Goal: Information Seeking & Learning: Find specific fact

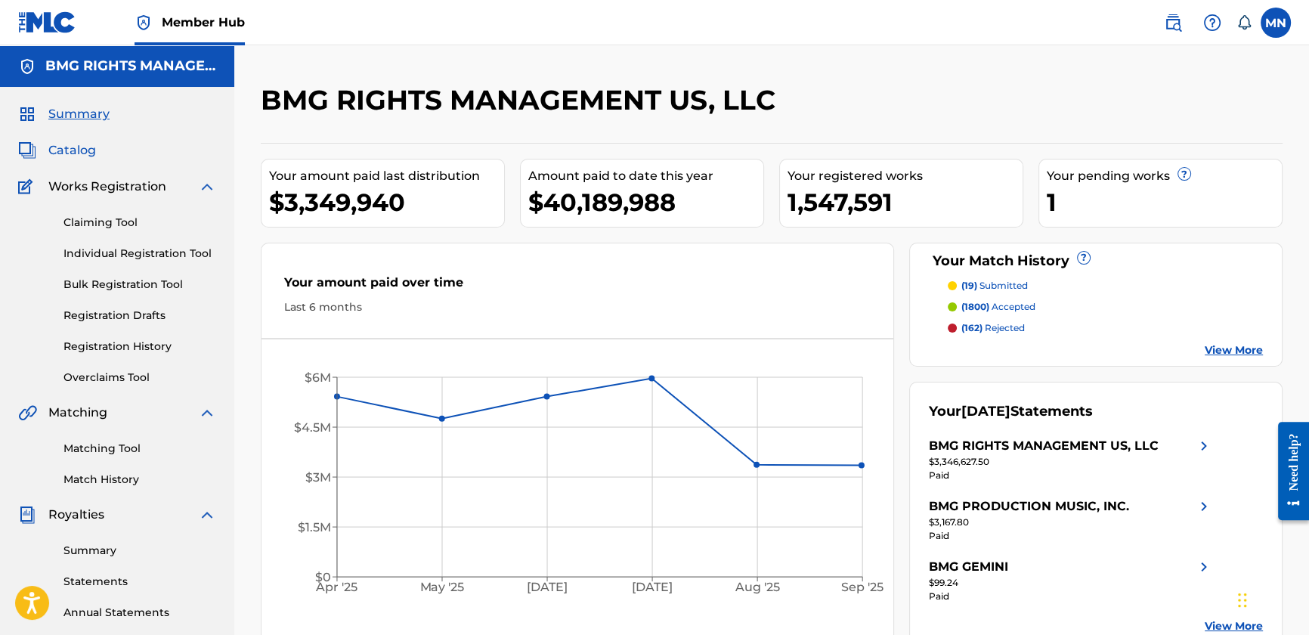
click at [72, 144] on span "Catalog" at bounding box center [72, 150] width 48 height 18
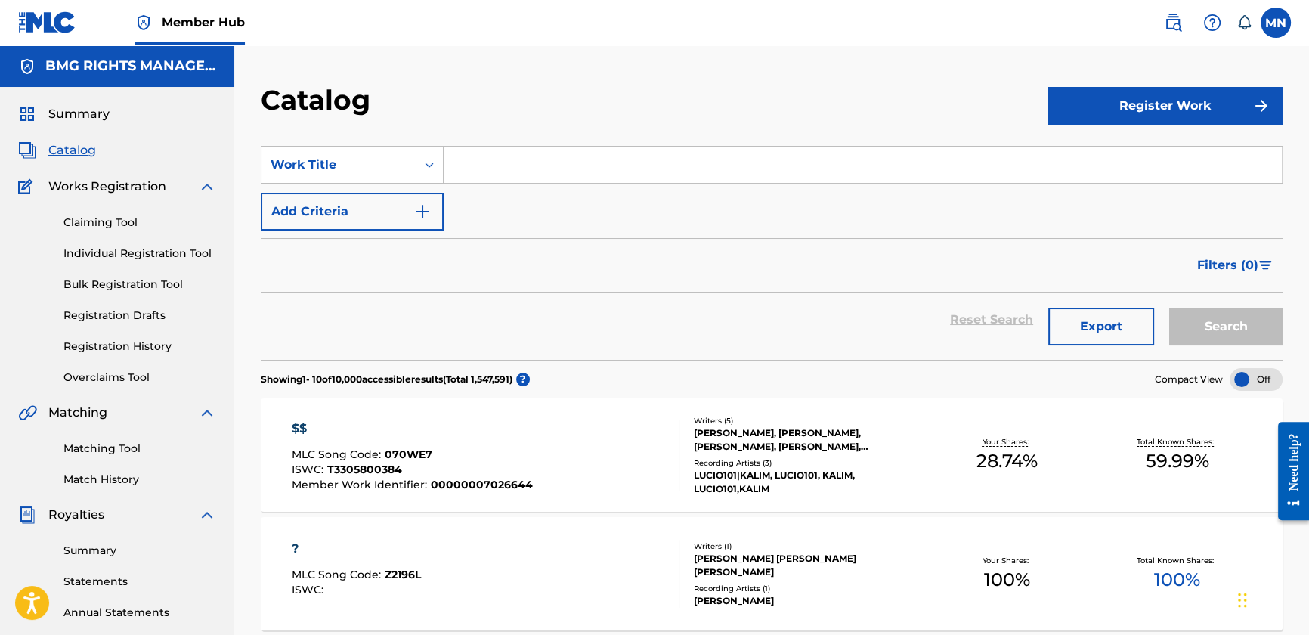
click at [488, 161] on input "Search Form" at bounding box center [863, 165] width 838 height 36
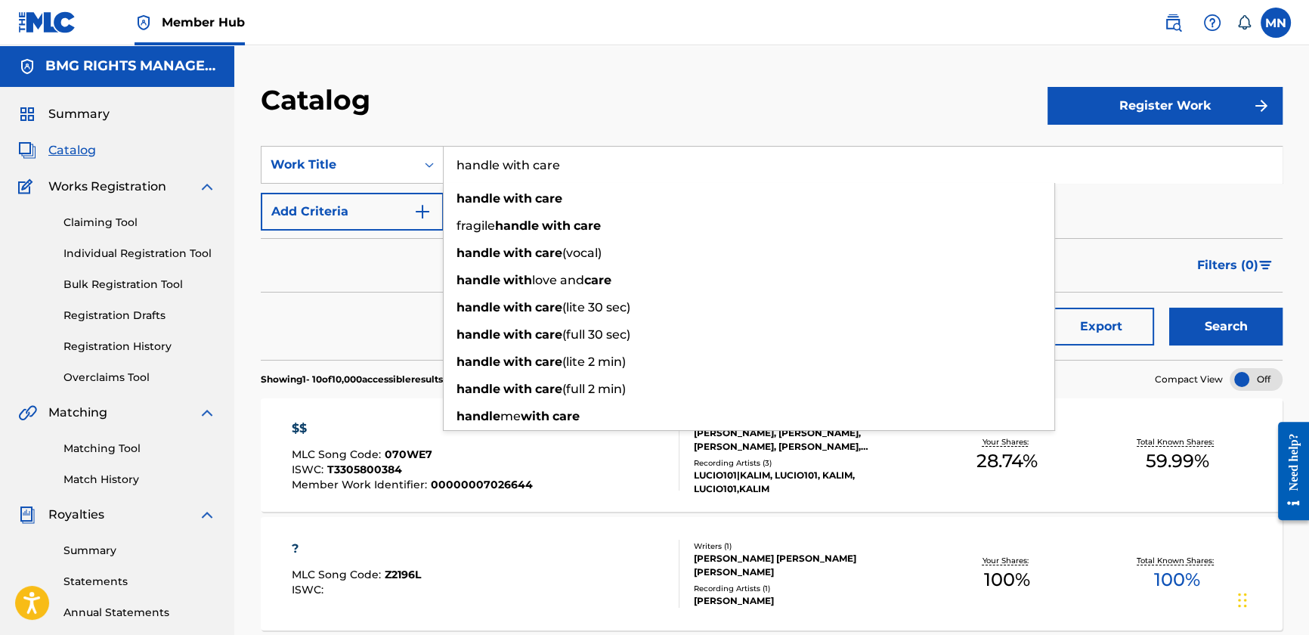
type input "handle with care"
click at [590, 84] on div "Catalog" at bounding box center [654, 105] width 787 height 45
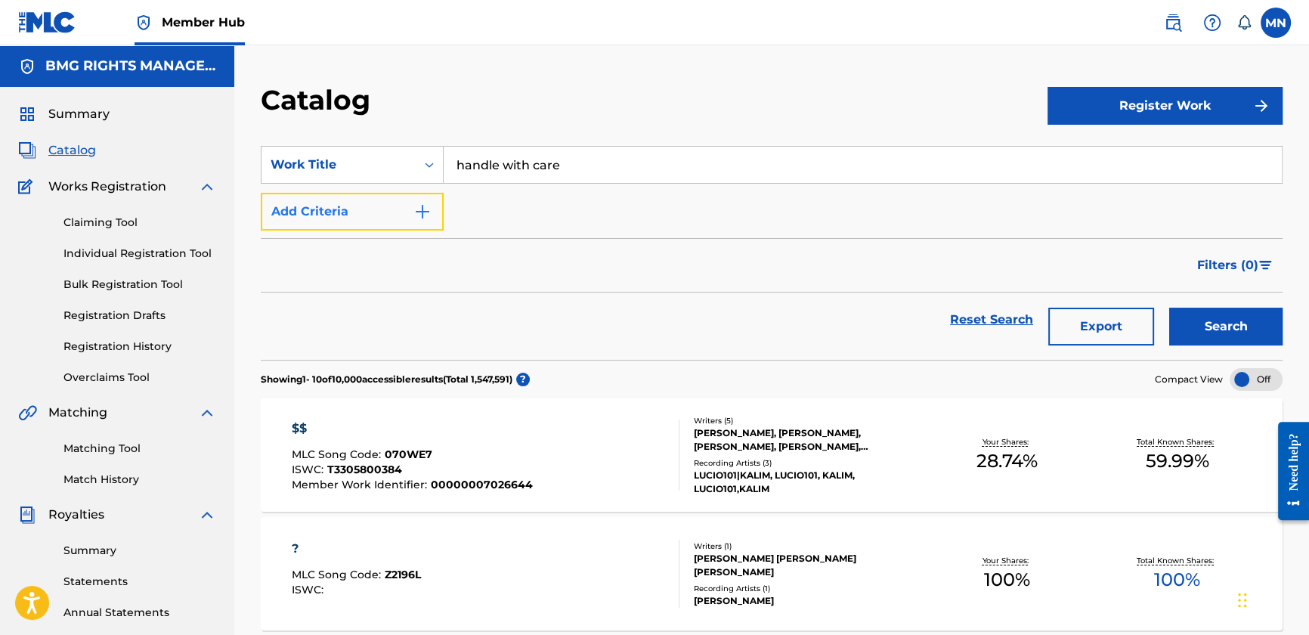
click at [343, 200] on button "Add Criteria" at bounding box center [352, 212] width 183 height 38
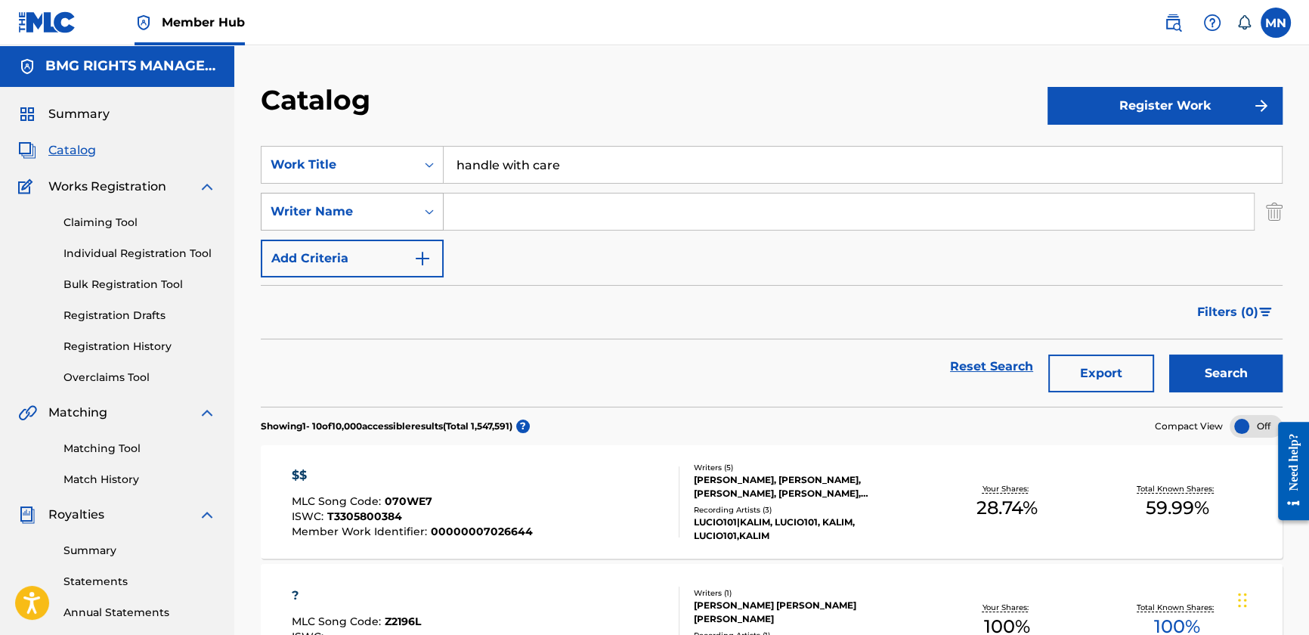
click at [385, 215] on div "Writer Name" at bounding box center [339, 212] width 136 height 18
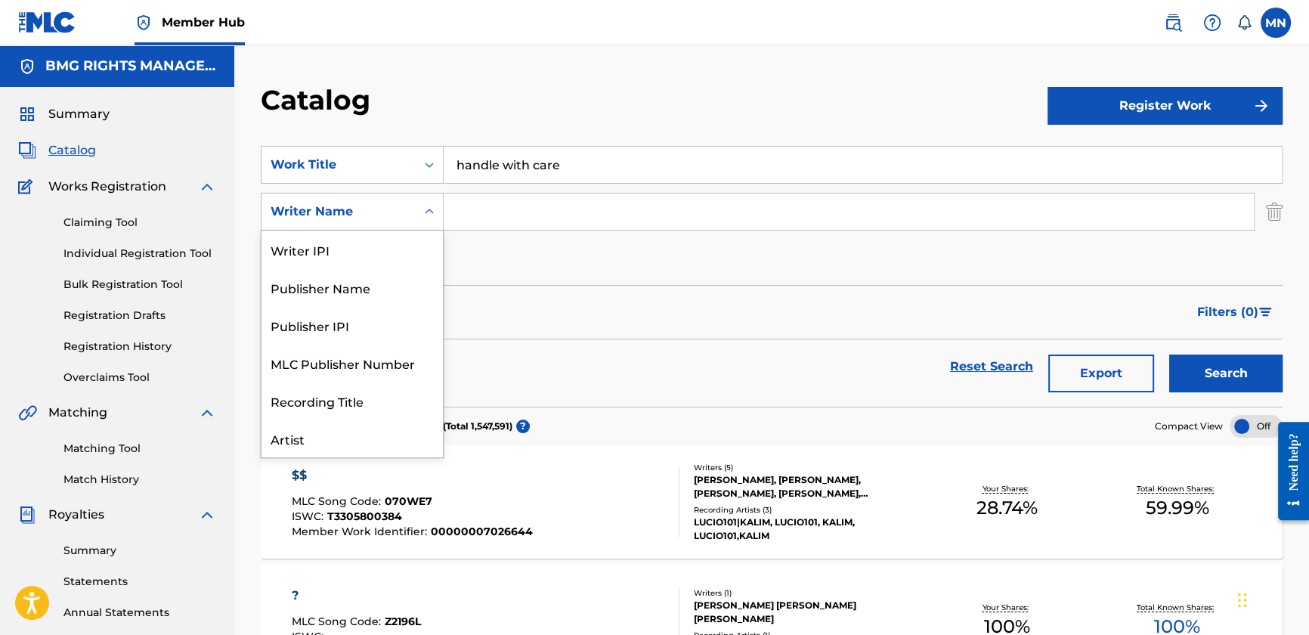
scroll to position [76, 0]
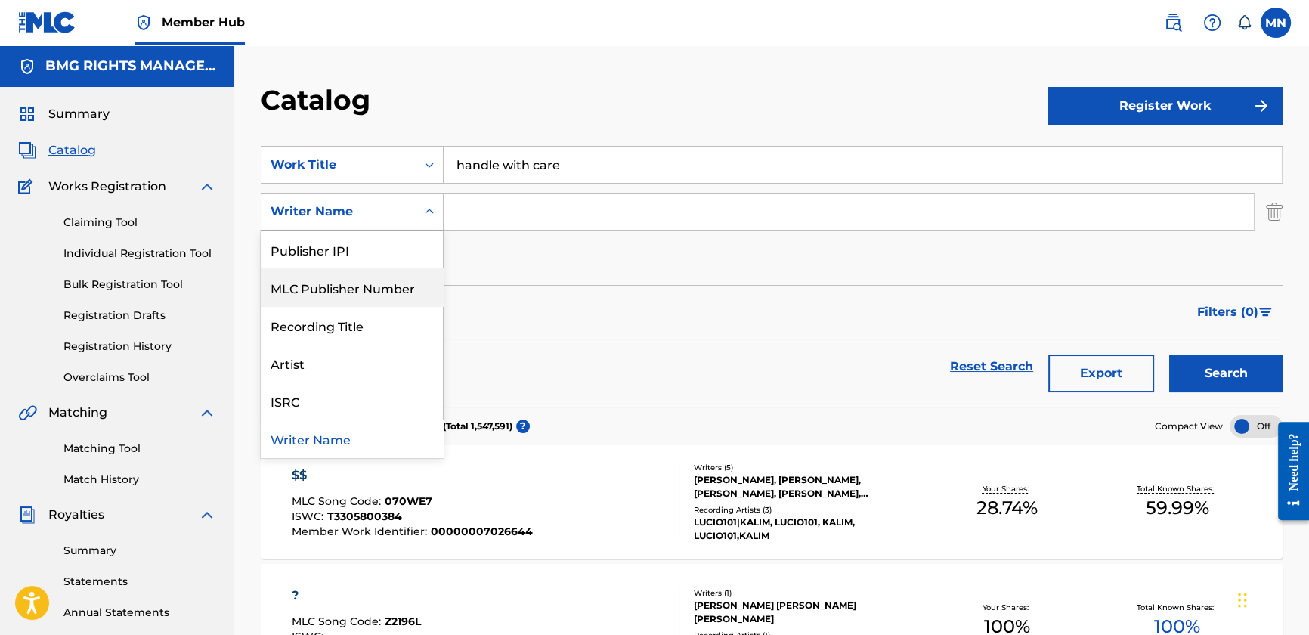
click at [532, 204] on input "Search Form" at bounding box center [849, 212] width 810 height 36
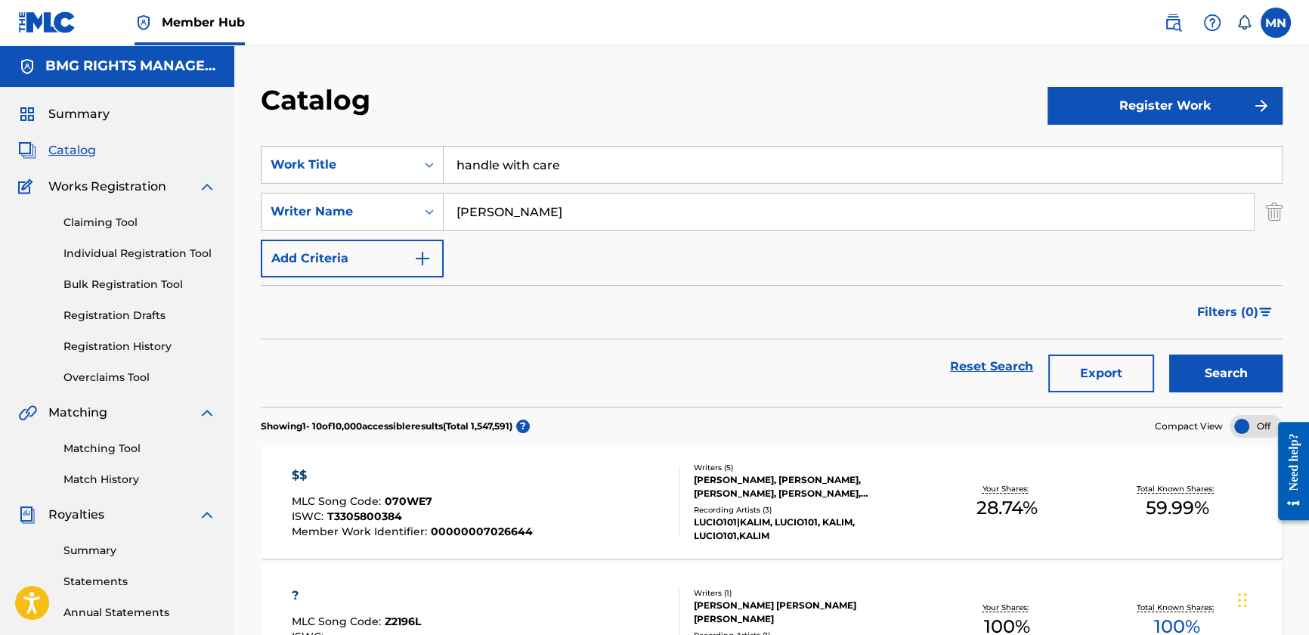
type input "[PERSON_NAME]"
click at [1169, 355] on button "Search" at bounding box center [1225, 374] width 113 height 38
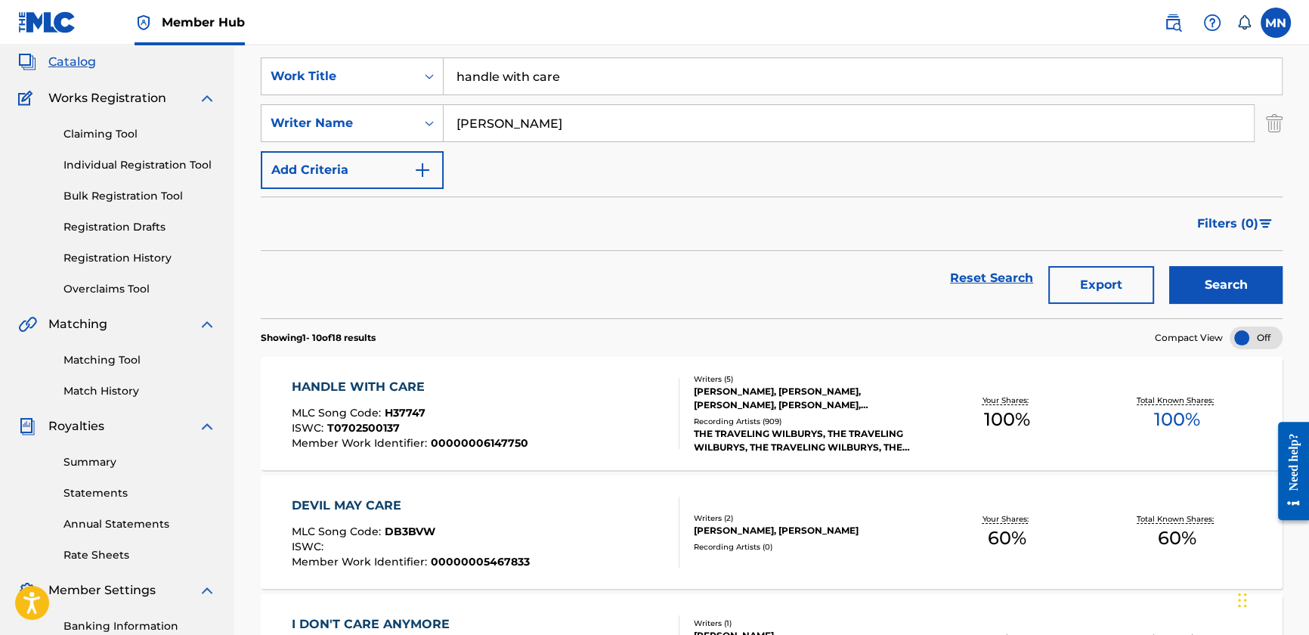
scroll to position [206, 0]
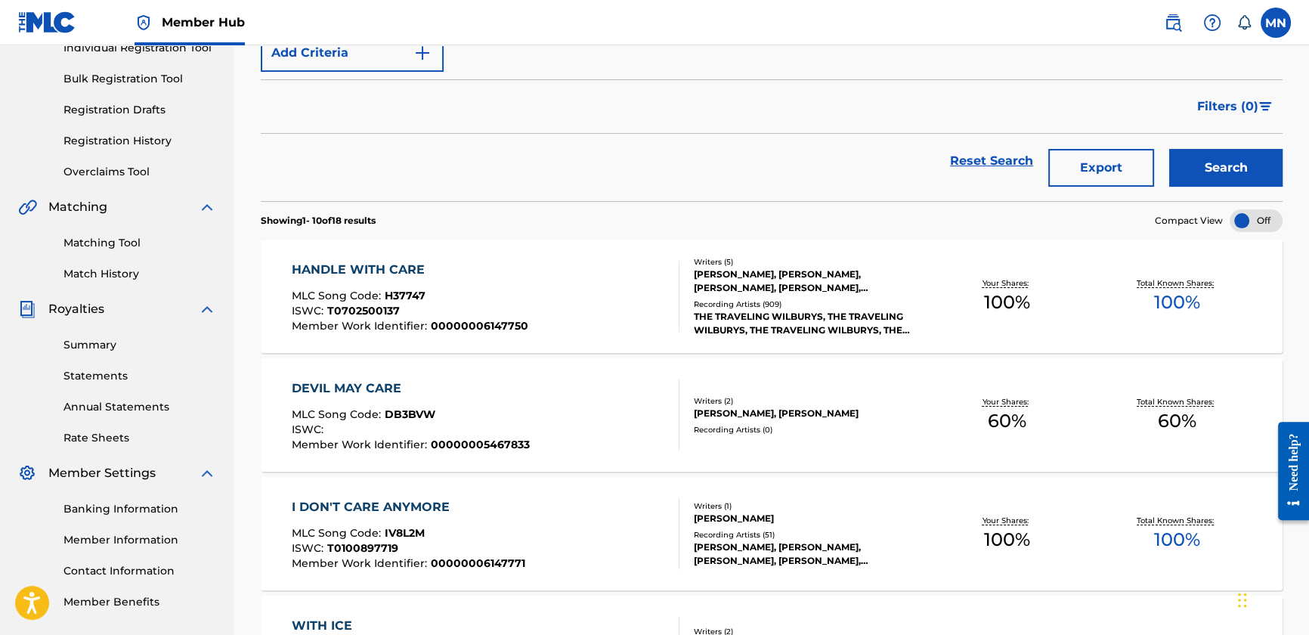
click at [489, 299] on div "MLC Song Code : H37747" at bounding box center [410, 297] width 237 height 15
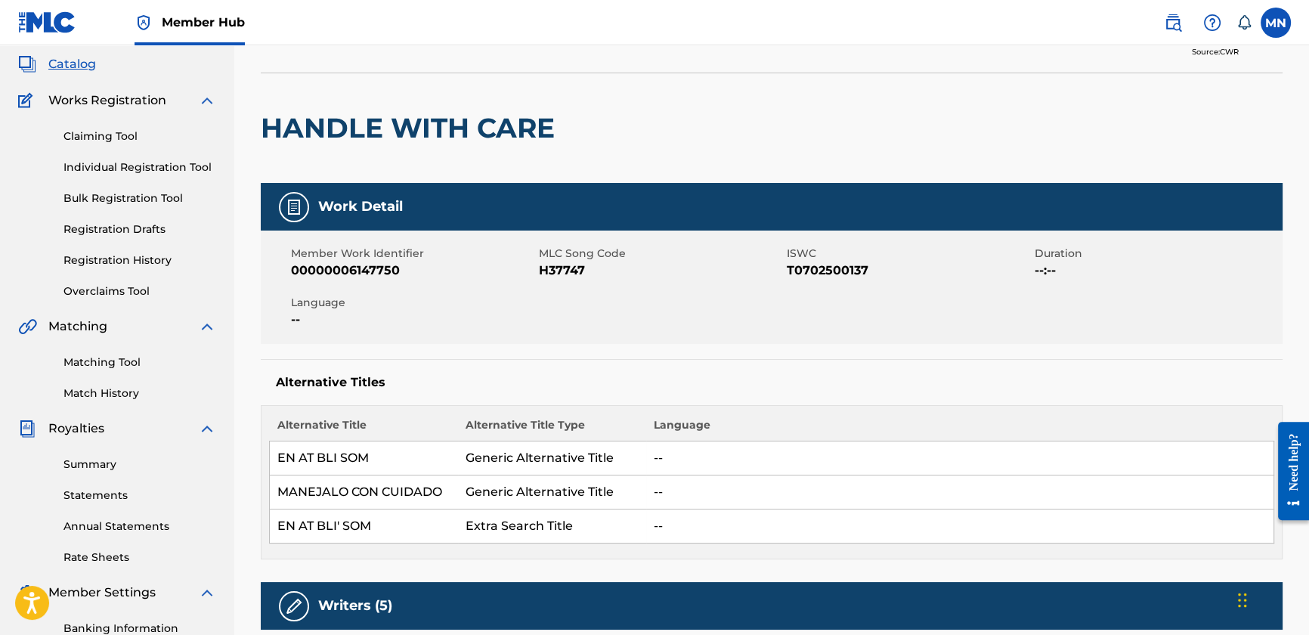
scroll to position [68, 0]
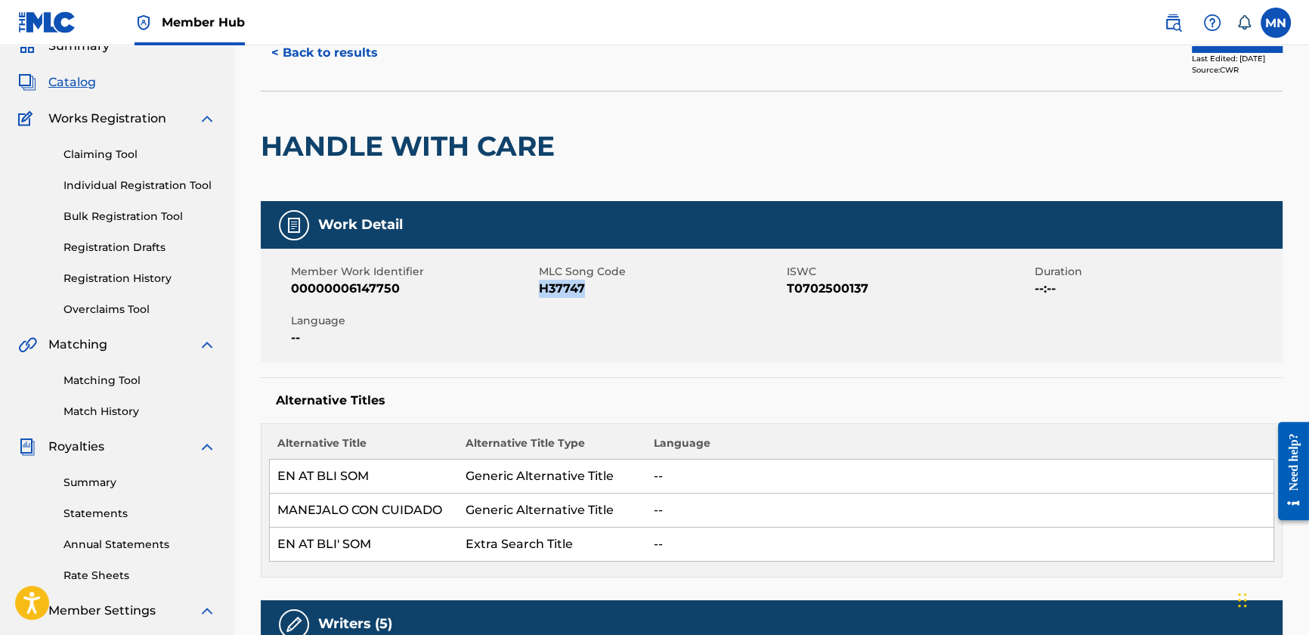
drag, startPoint x: 541, startPoint y: 284, endPoint x: 604, endPoint y: 287, distance: 63.6
click at [604, 287] on span "H37747" at bounding box center [661, 289] width 244 height 18
copy span "H37747"
click at [1159, 29] on link at bounding box center [1173, 23] width 30 height 30
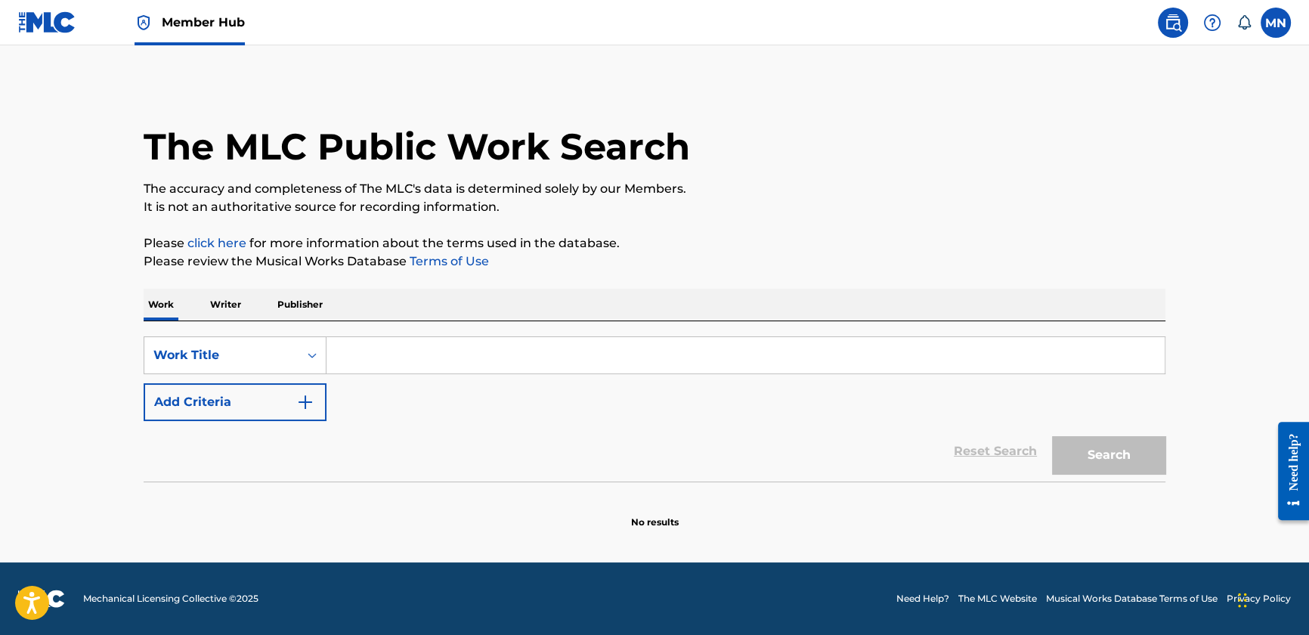
click at [382, 351] on input "Search Form" at bounding box center [746, 355] width 838 height 36
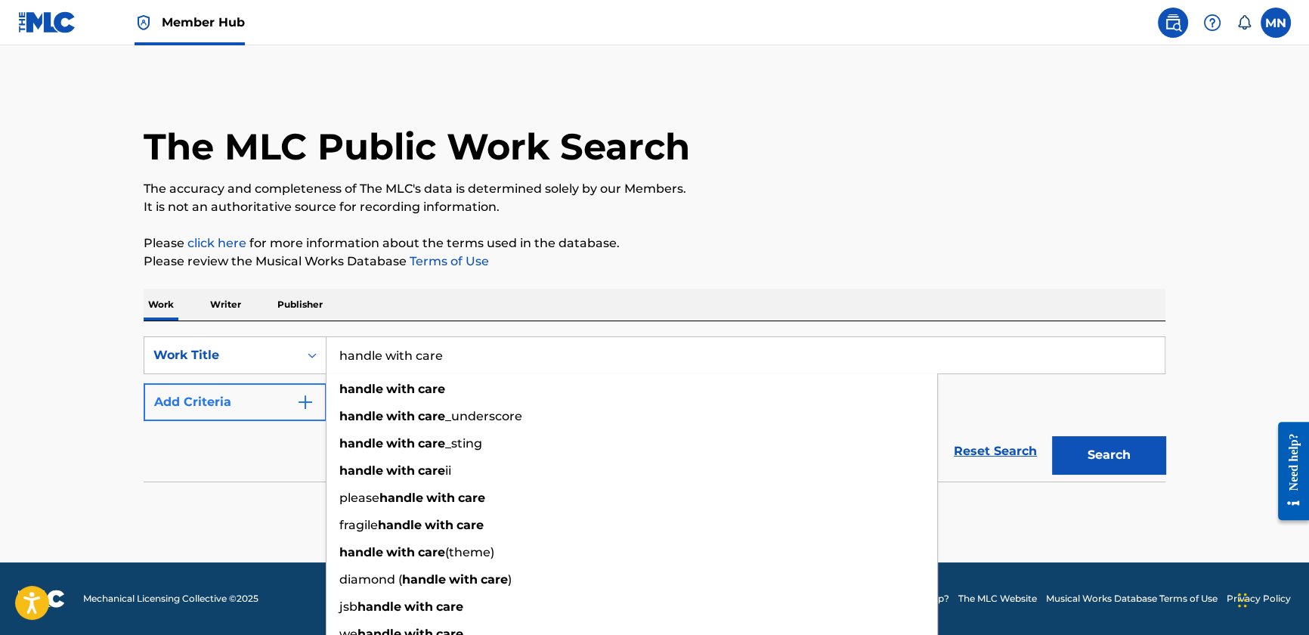
type input "handle with care"
click at [290, 407] on button "Add Criteria" at bounding box center [235, 402] width 183 height 38
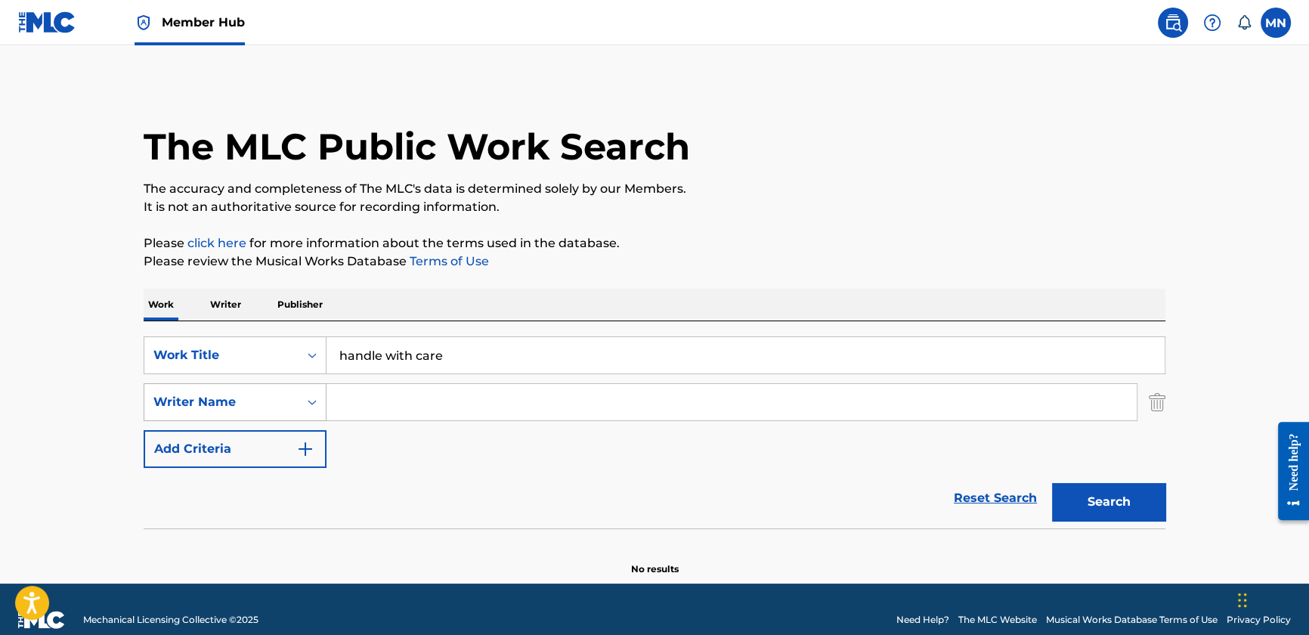
click at [264, 407] on div "Writer Name" at bounding box center [221, 402] width 136 height 18
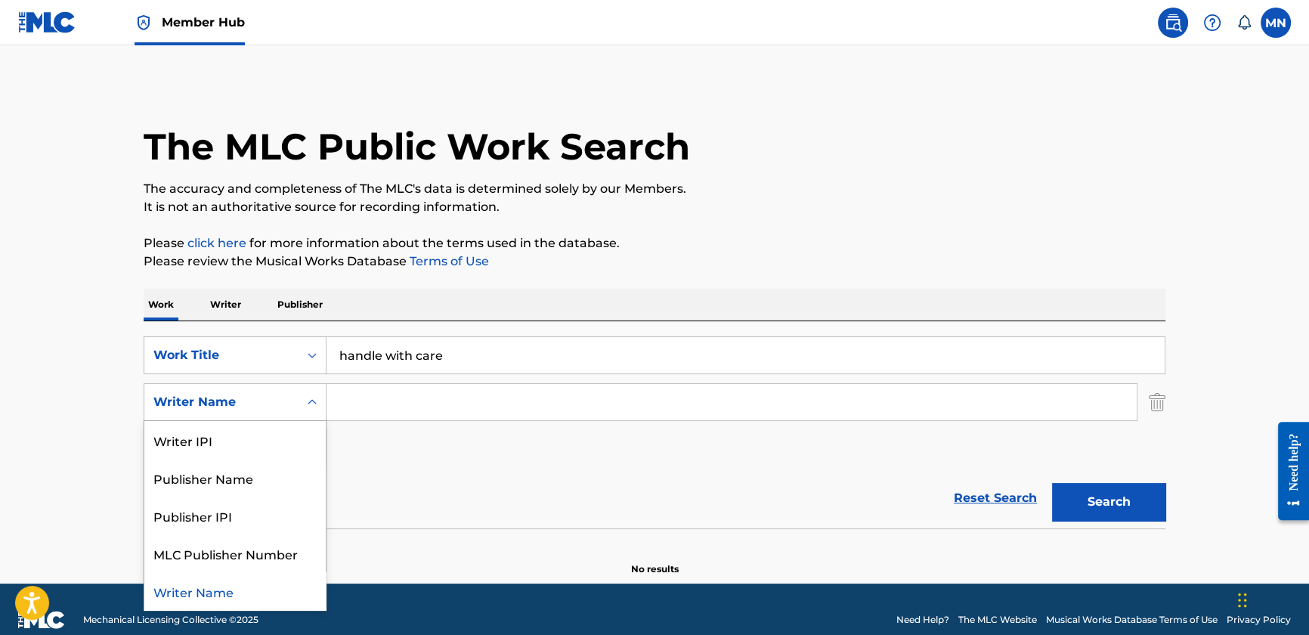
click at [216, 606] on div "Writer Name" at bounding box center [234, 591] width 181 height 38
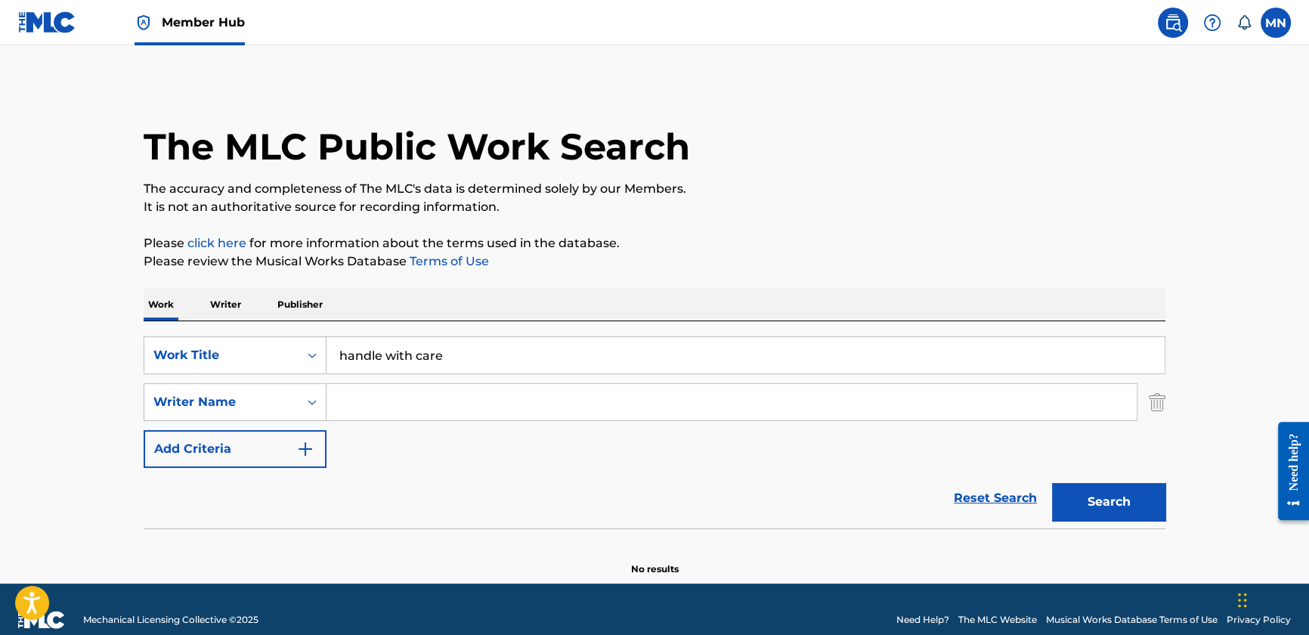
click at [367, 421] on div "SearchWithCriteriadbf69e03-2165-4853-8bf3-85bc00b72491 Work Title handle with c…" at bounding box center [655, 402] width 1022 height 132
click at [367, 404] on input "Search Form" at bounding box center [732, 402] width 810 height 36
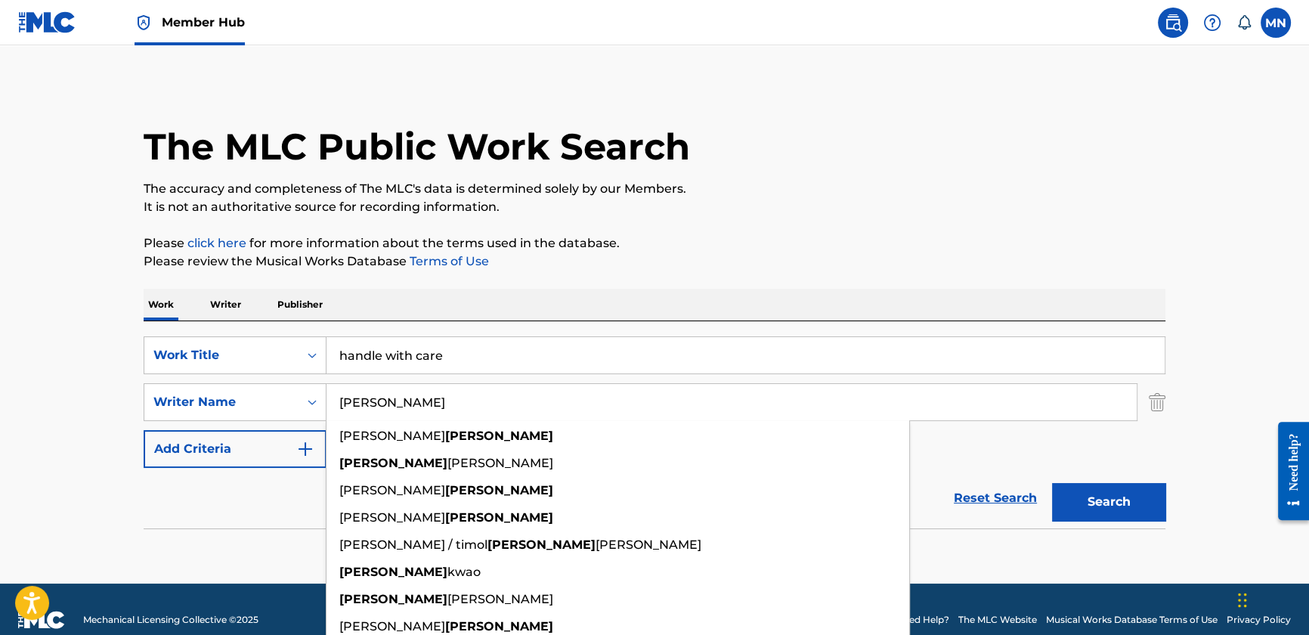
type input "[PERSON_NAME]"
click at [1052, 483] on button "Search" at bounding box center [1108, 502] width 113 height 38
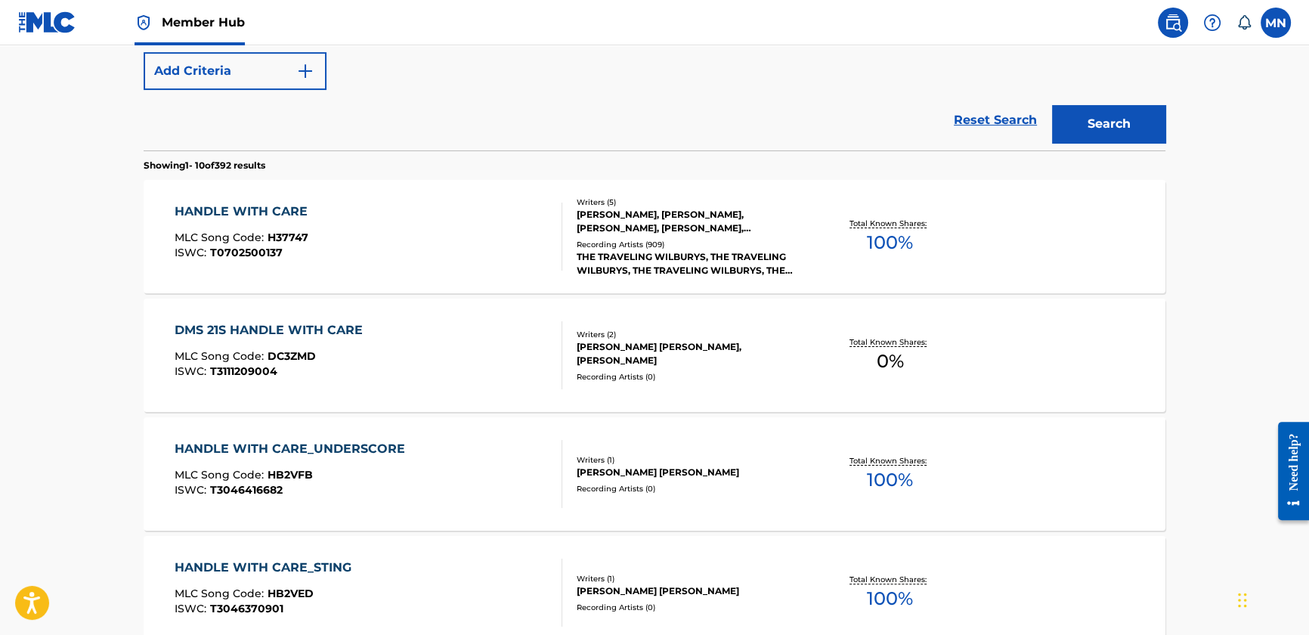
scroll to position [369, 0]
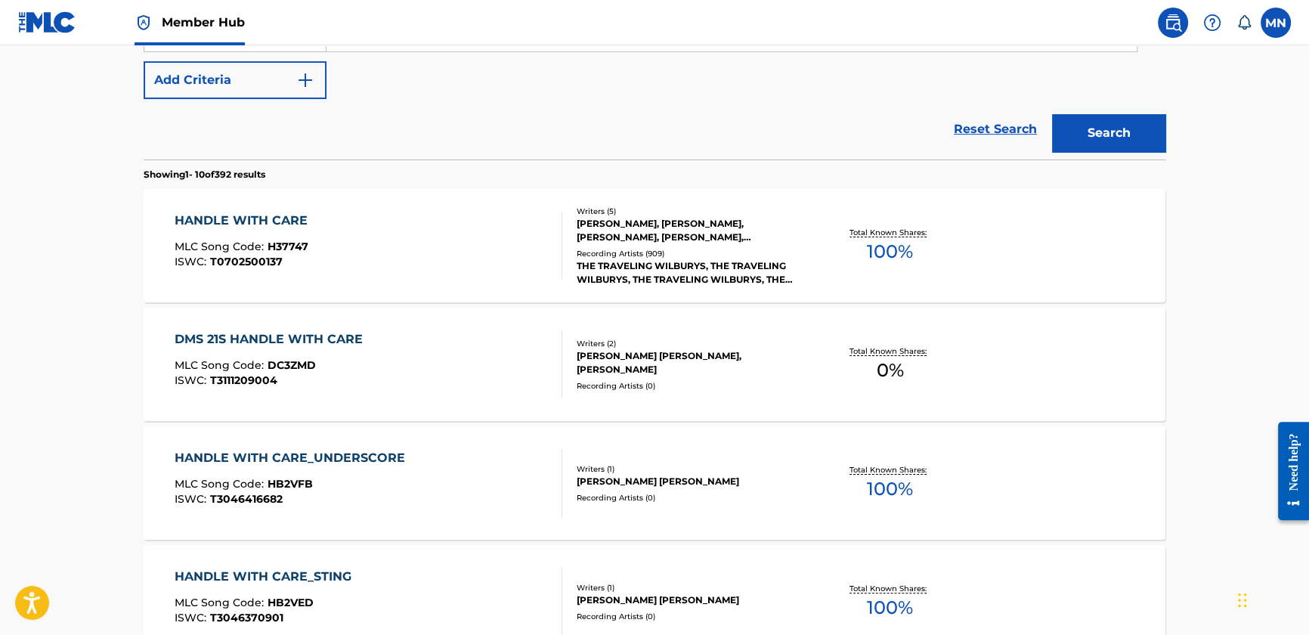
click at [627, 249] on div "Recording Artists ( 909 )" at bounding box center [691, 253] width 228 height 11
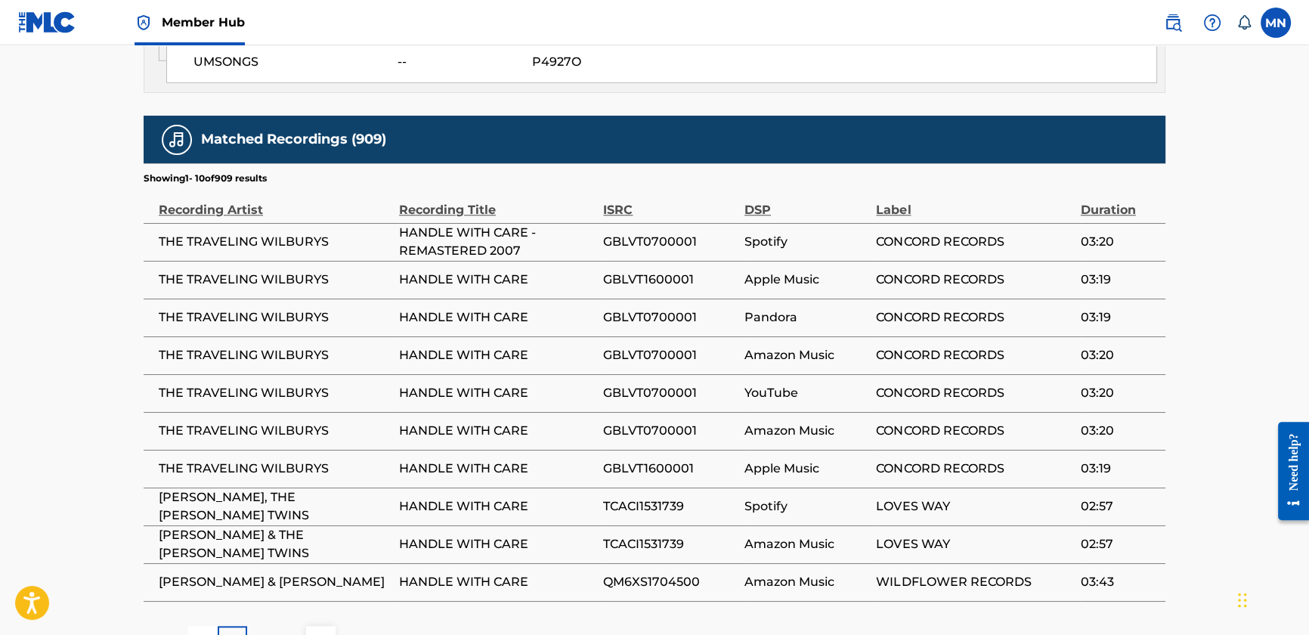
scroll to position [2101, 0]
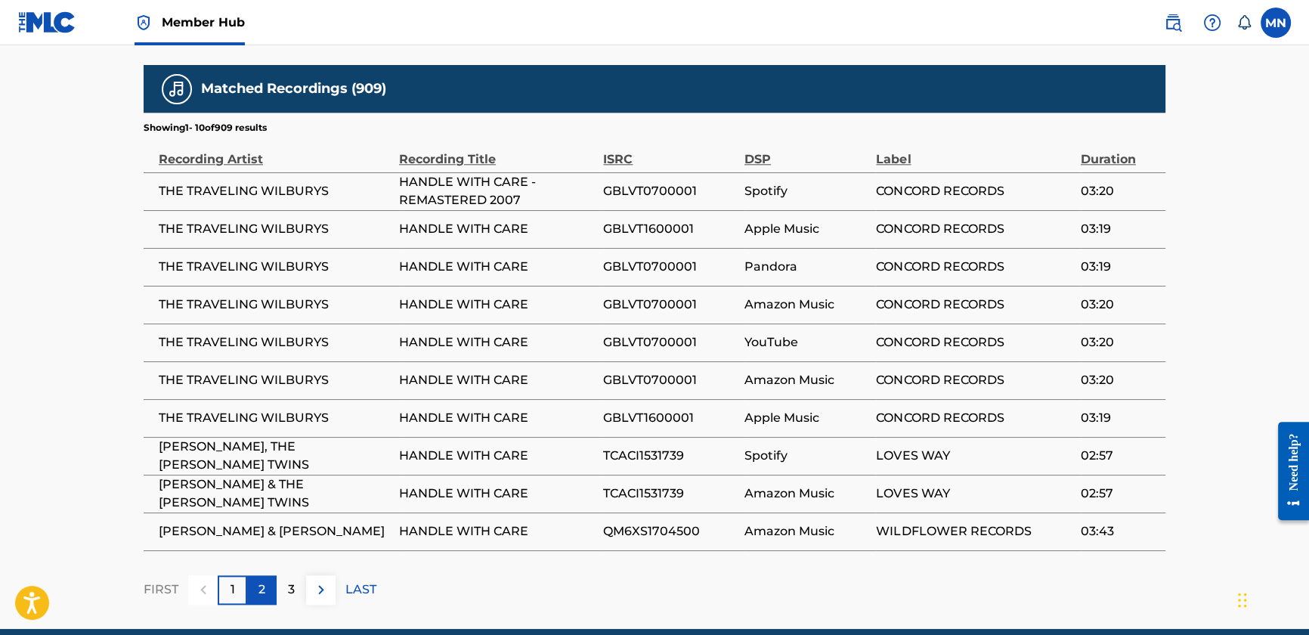
click at [252, 575] on div "2" at bounding box center [261, 589] width 29 height 29
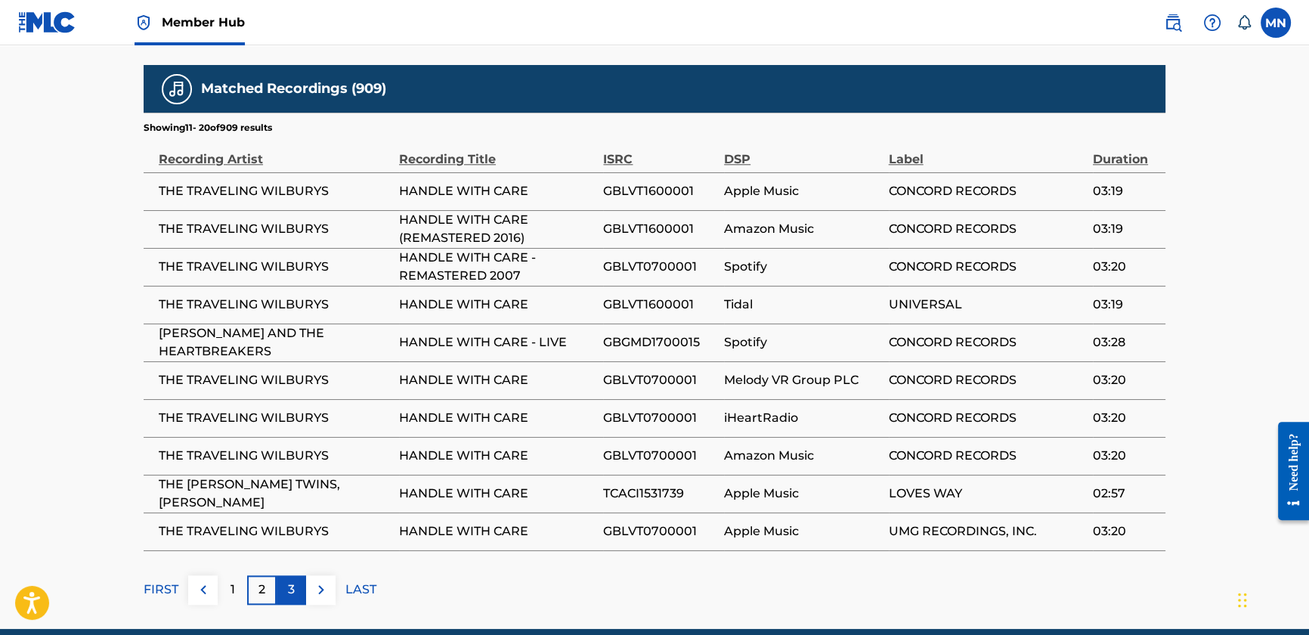
click at [290, 581] on p "3" at bounding box center [291, 590] width 7 height 18
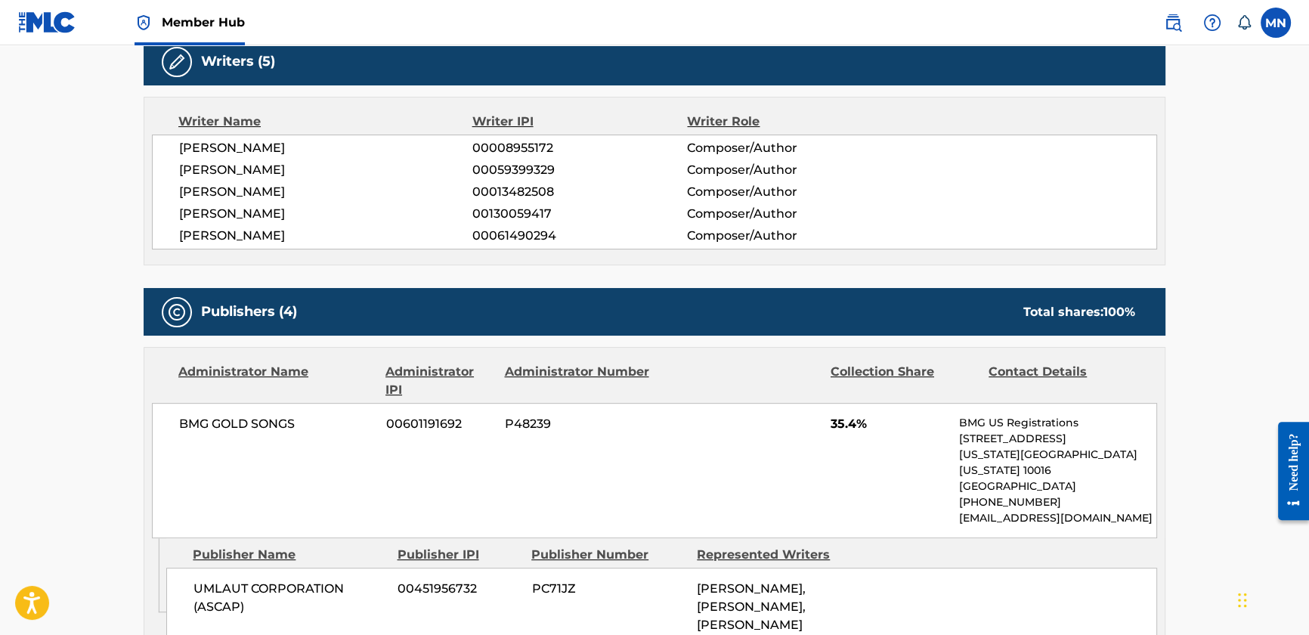
scroll to position [726, 0]
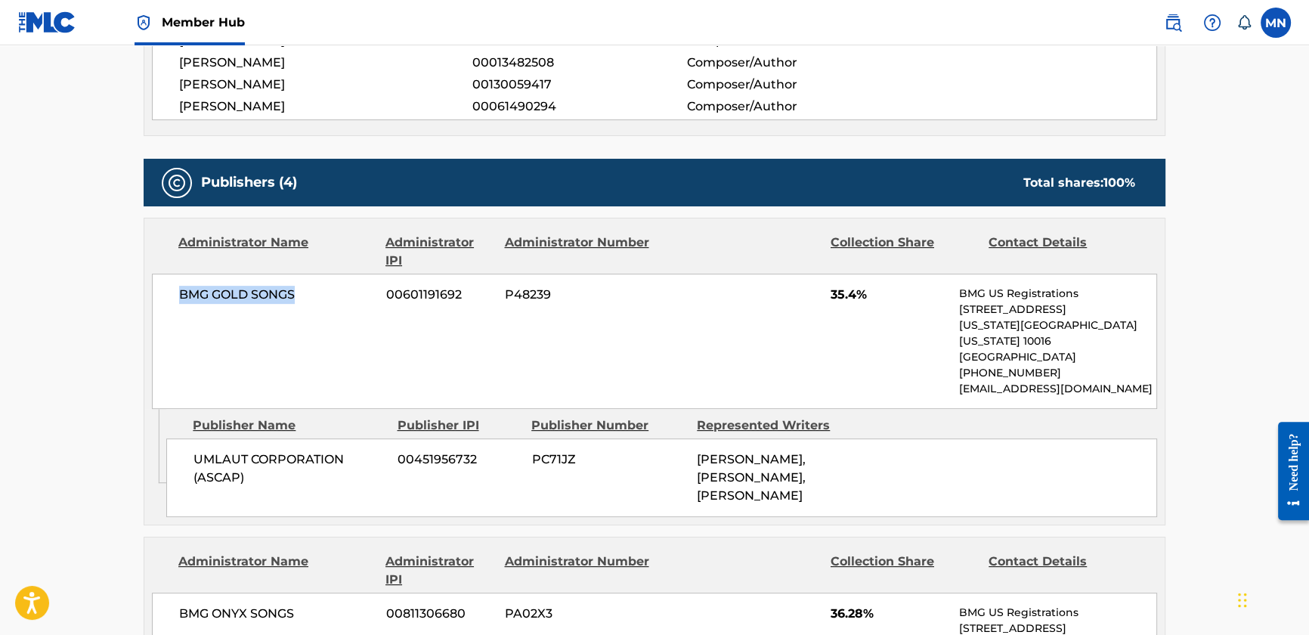
drag, startPoint x: 173, startPoint y: 298, endPoint x: 333, endPoint y: 296, distance: 159.5
click at [333, 296] on div "BMG GOLD SONGS 00601191692 P48239 35.4% BMG US Registrations [STREET_ADDRESS][U…" at bounding box center [654, 341] width 1005 height 135
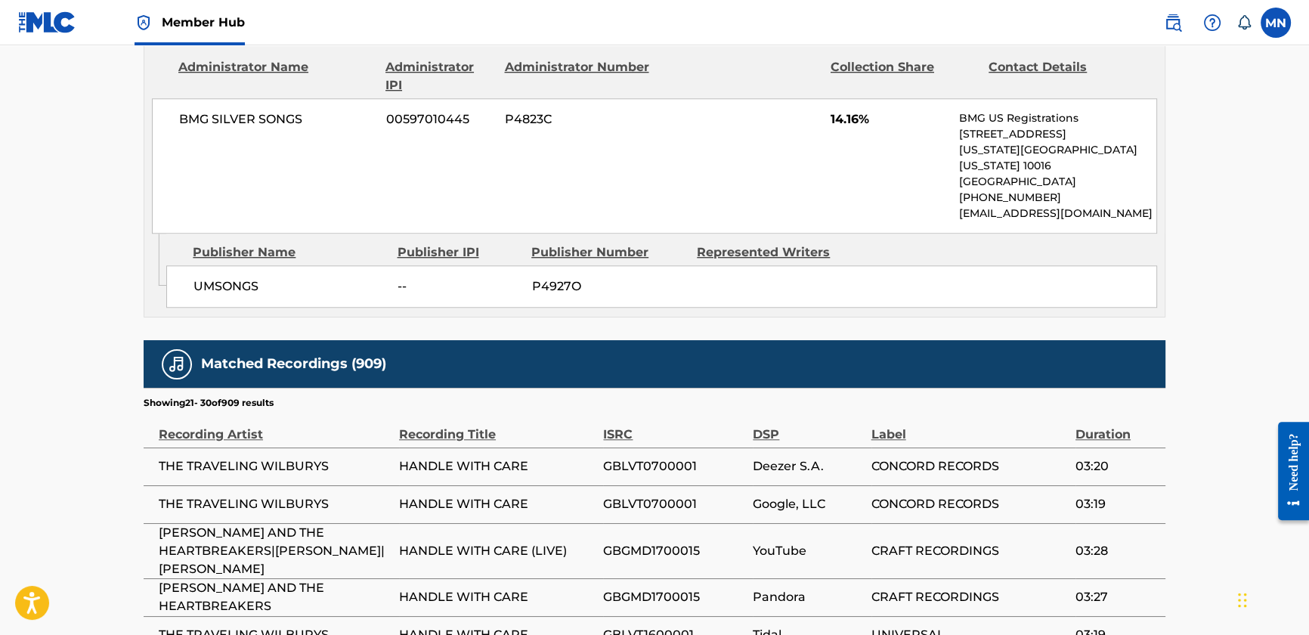
scroll to position [2136, 0]
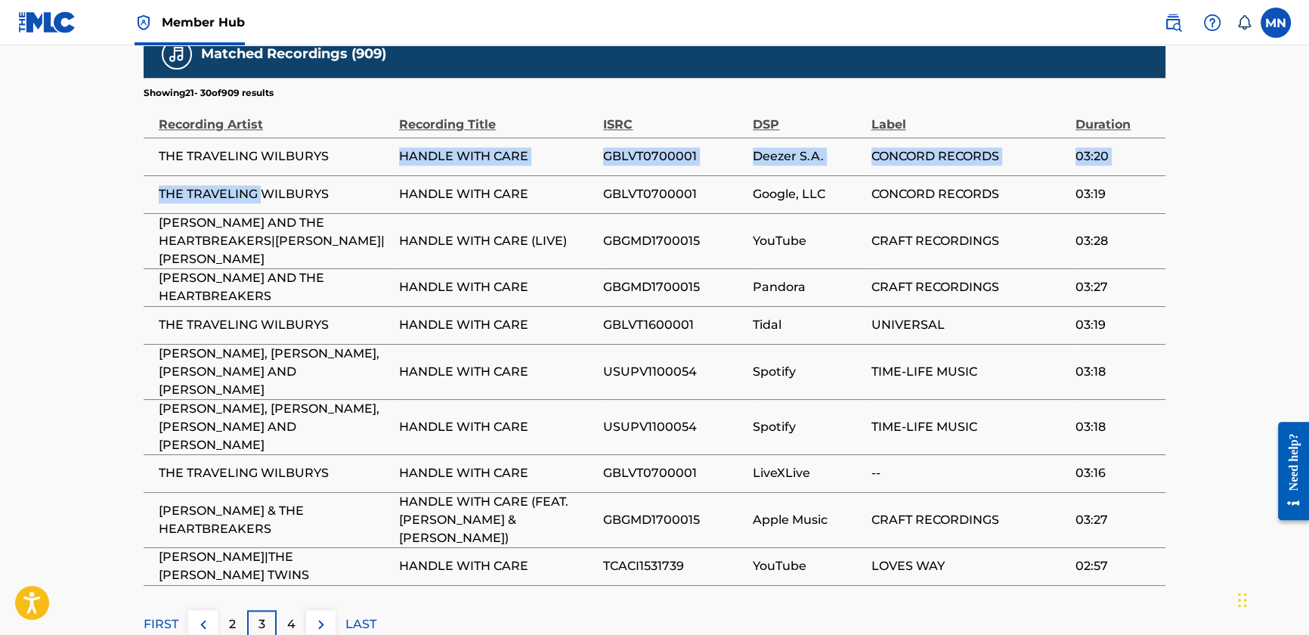
drag, startPoint x: 267, startPoint y: 117, endPoint x: 392, endPoint y: 107, distance: 125.9
click at [392, 138] on tbody "THE TRAVELING WILBURYS HANDLE WITH CARE GBLVT0700001 Deezer S.A. CONCORD RECORD…" at bounding box center [655, 362] width 1022 height 448
